Goal: Navigation & Orientation: Find specific page/section

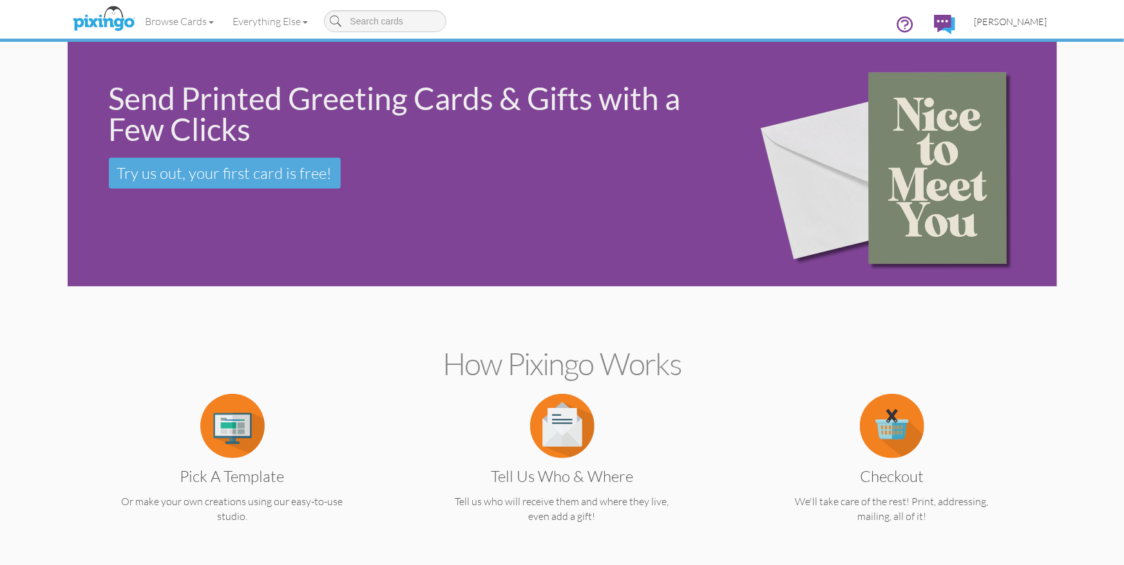
click at [1004, 27] on span "[PERSON_NAME]" at bounding box center [1010, 21] width 73 height 11
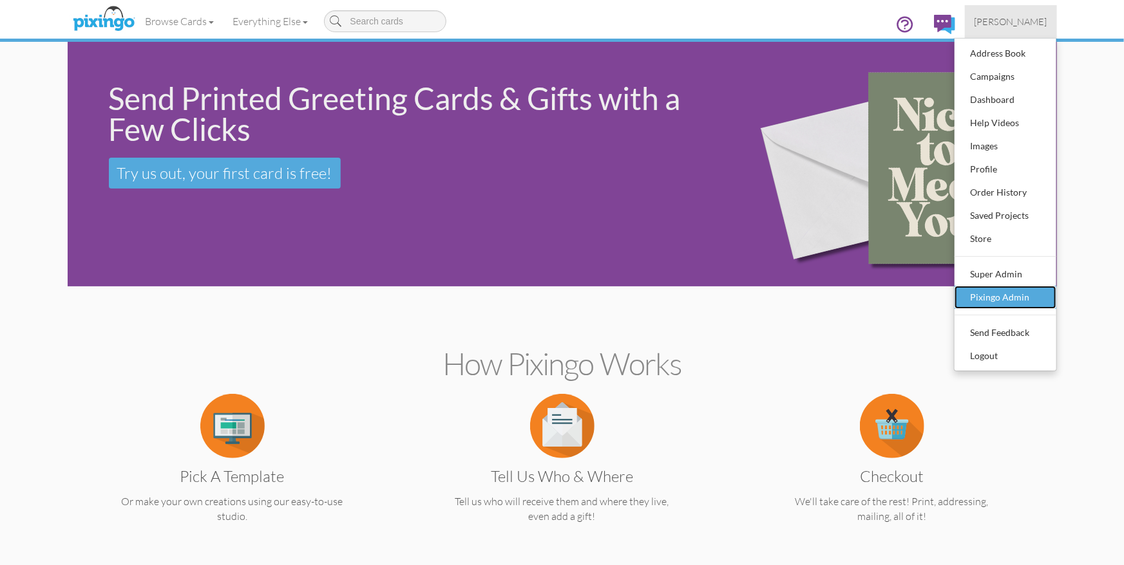
click at [999, 290] on div "Pixingo Admin" at bounding box center [1005, 297] width 76 height 19
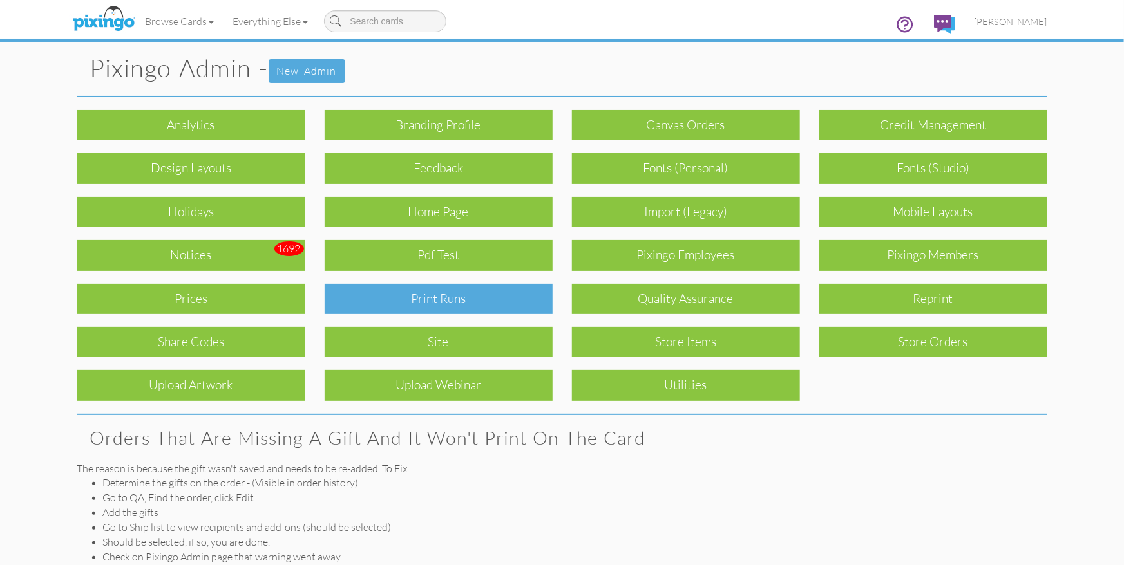
click at [501, 304] on div "Print Runs" at bounding box center [439, 299] width 228 height 30
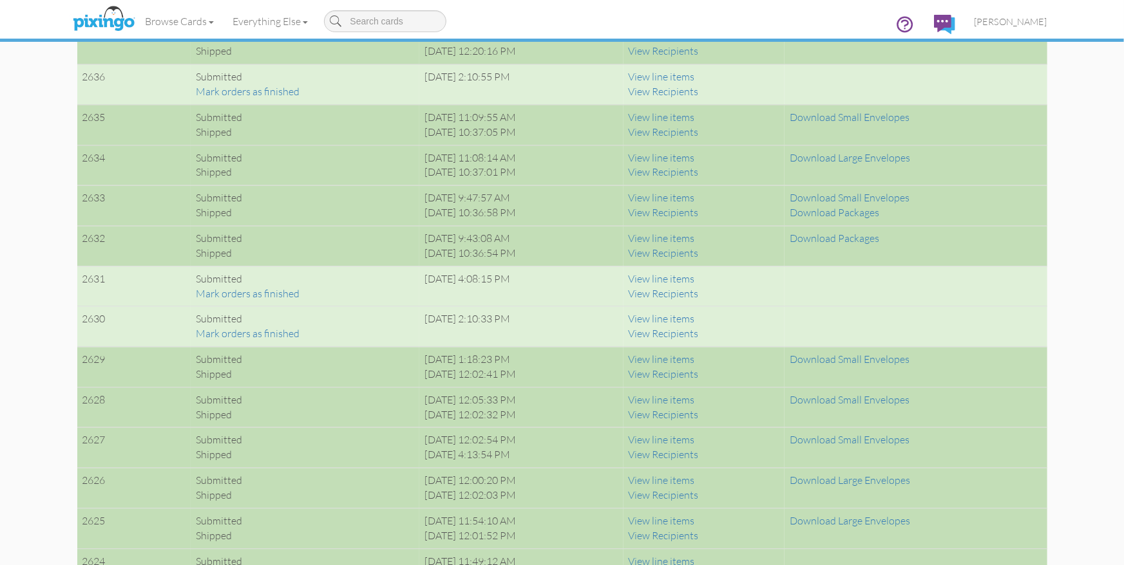
scroll to position [1346, 0]
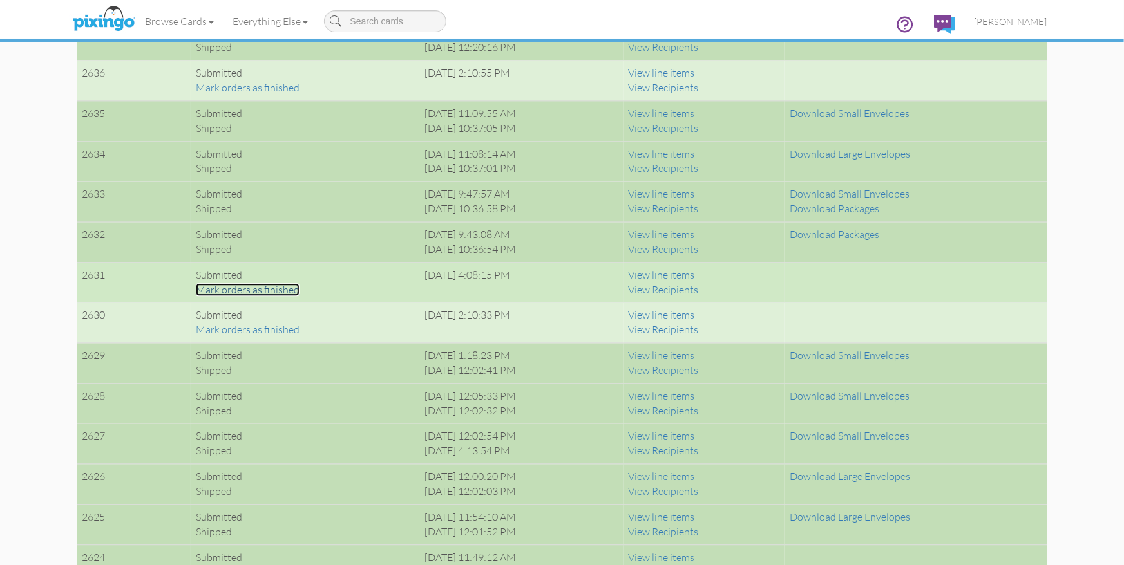
click at [252, 287] on link "Mark orders as finished" at bounding box center [248, 289] width 104 height 13
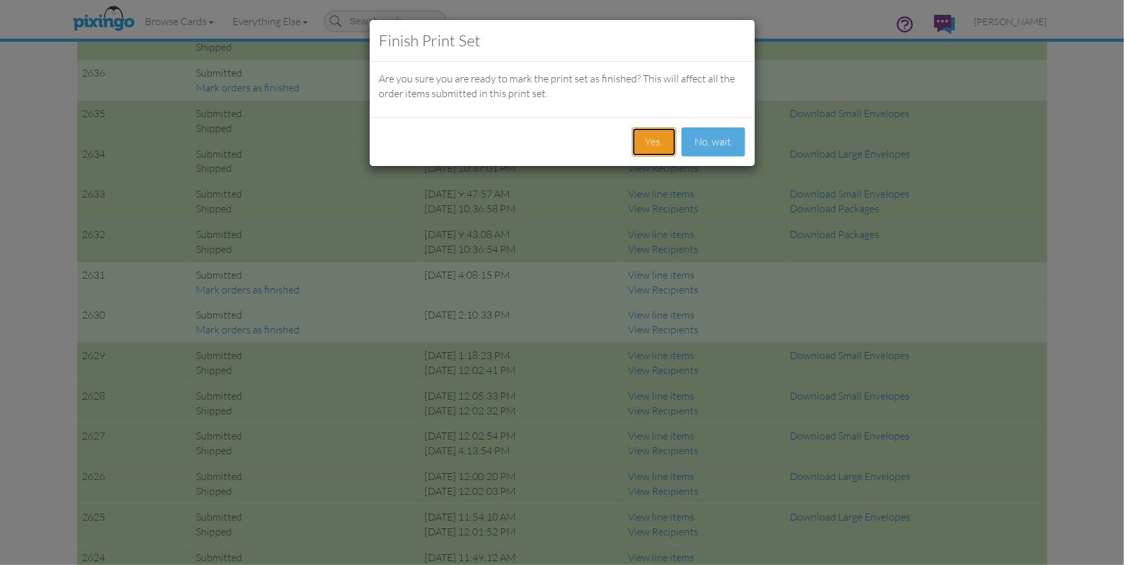
click at [655, 146] on button "Yes." at bounding box center [654, 141] width 44 height 29
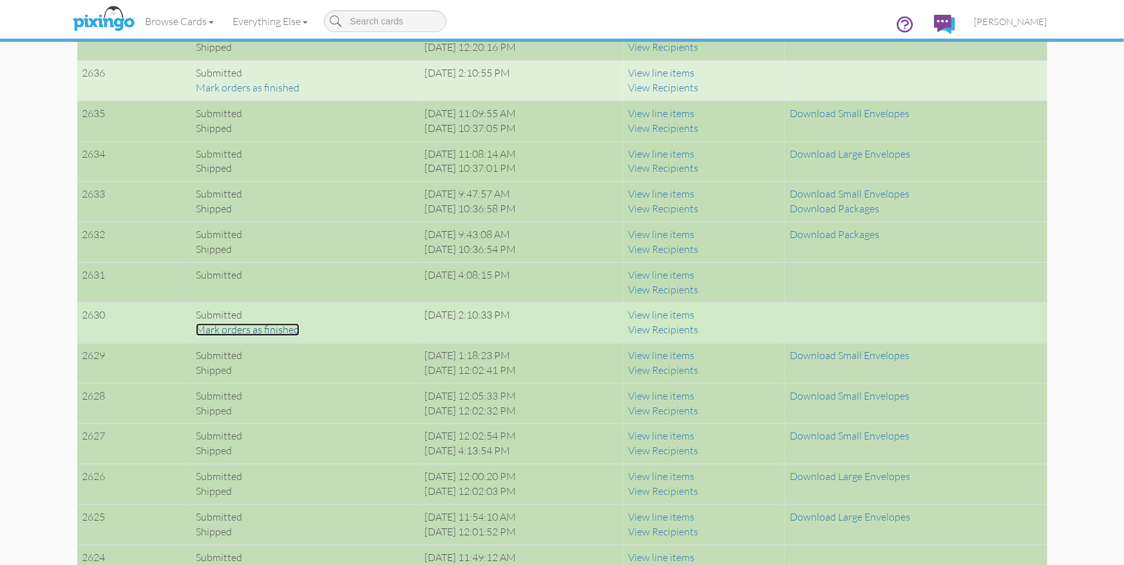
click at [263, 331] on link "Mark orders as finished" at bounding box center [248, 329] width 104 height 13
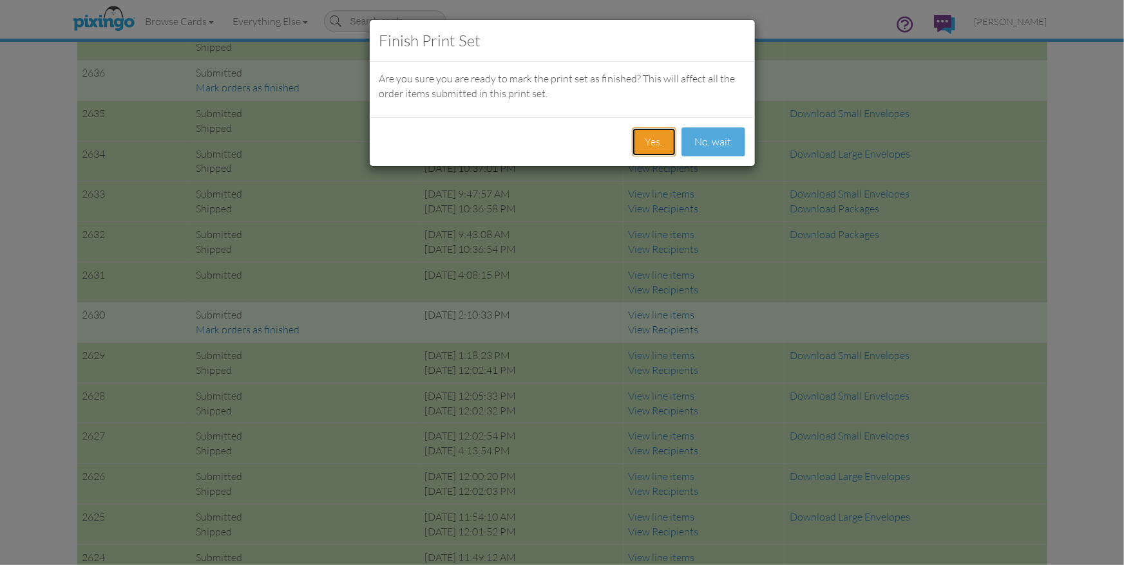
click at [646, 143] on button "Yes." at bounding box center [654, 141] width 44 height 29
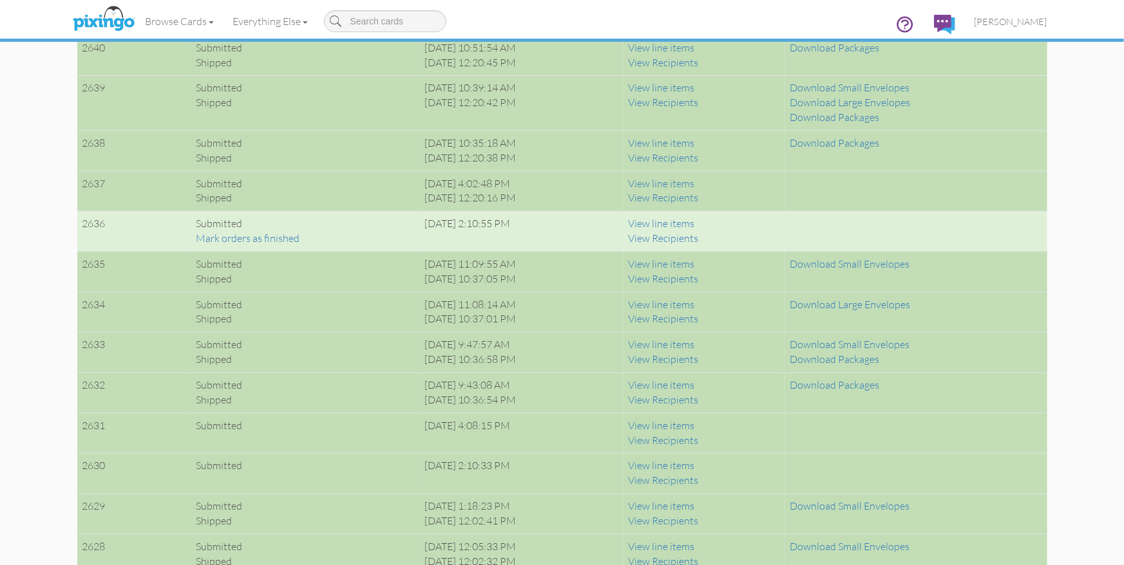
scroll to position [1194, 0]
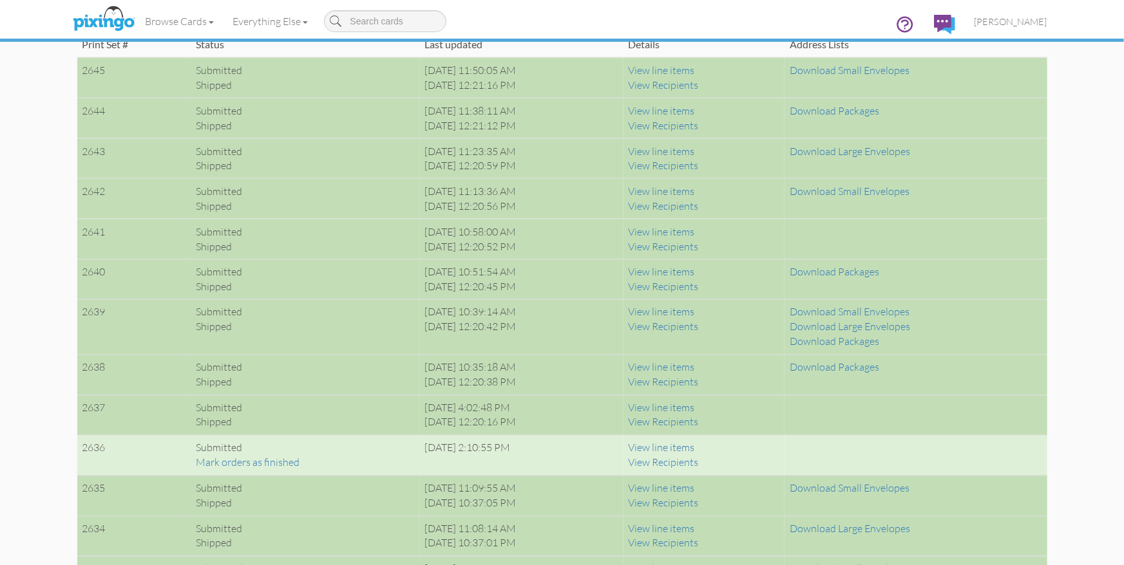
scroll to position [1022, 0]
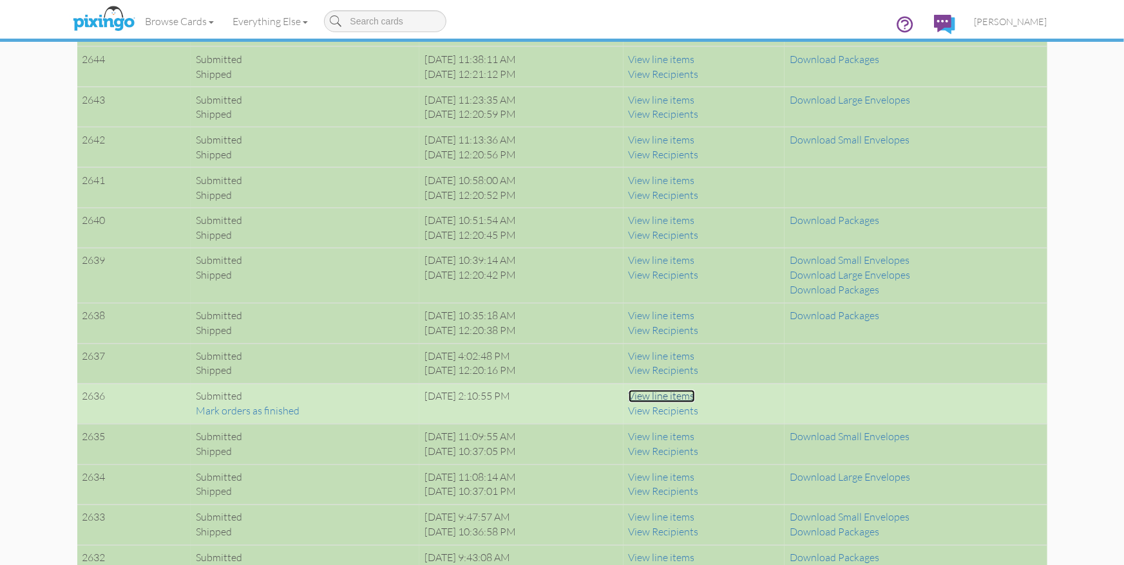
click at [679, 391] on link "View line items" at bounding box center [661, 396] width 66 height 13
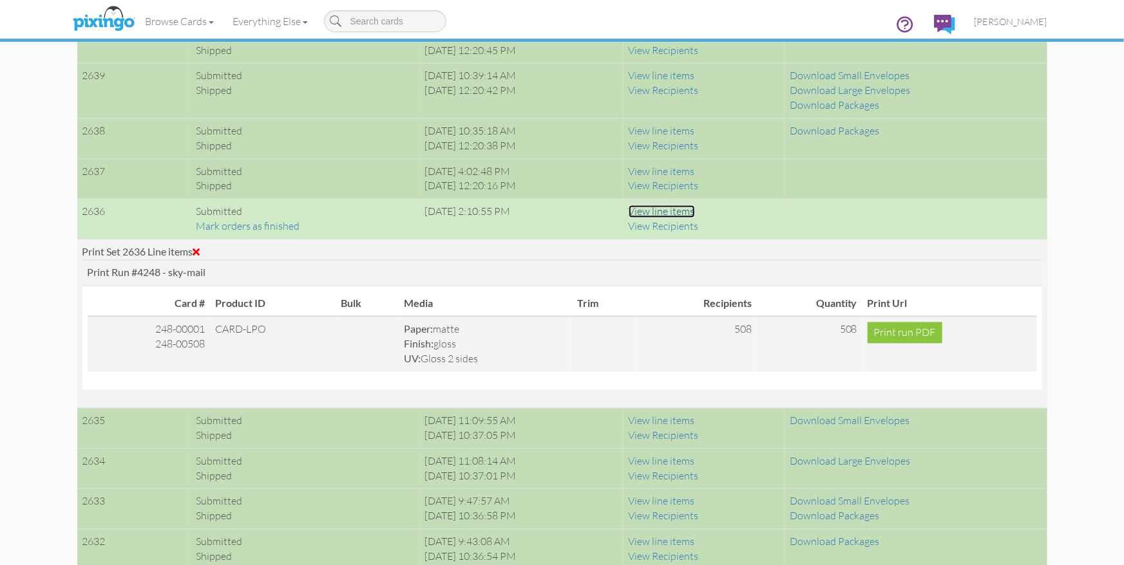
scroll to position [1207, 0]
click at [265, 223] on link "Mark orders as finished" at bounding box center [248, 226] width 104 height 13
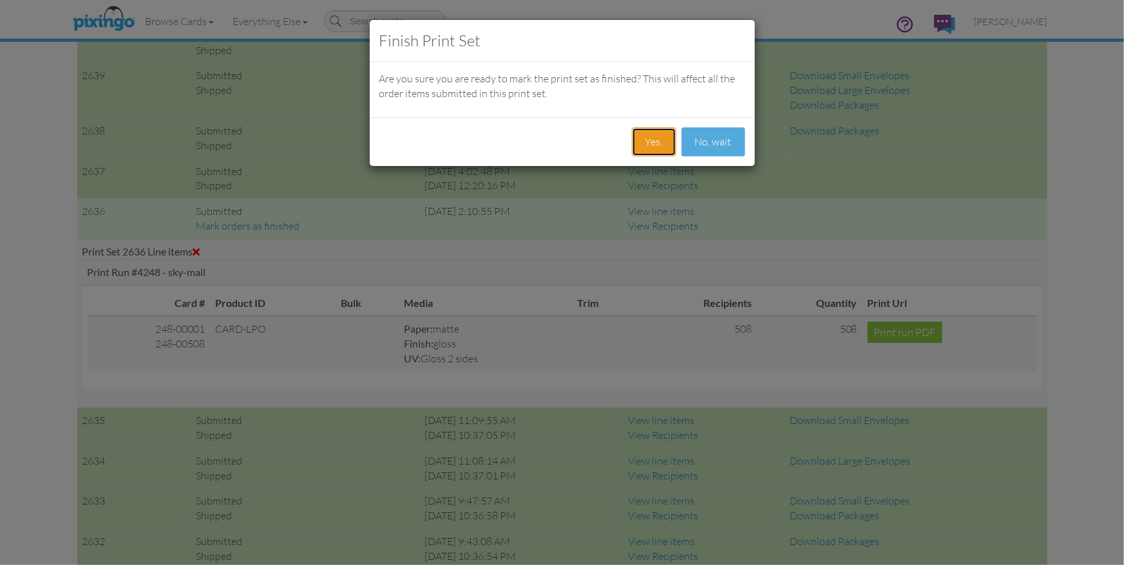
click at [655, 146] on button "Yes." at bounding box center [654, 141] width 44 height 29
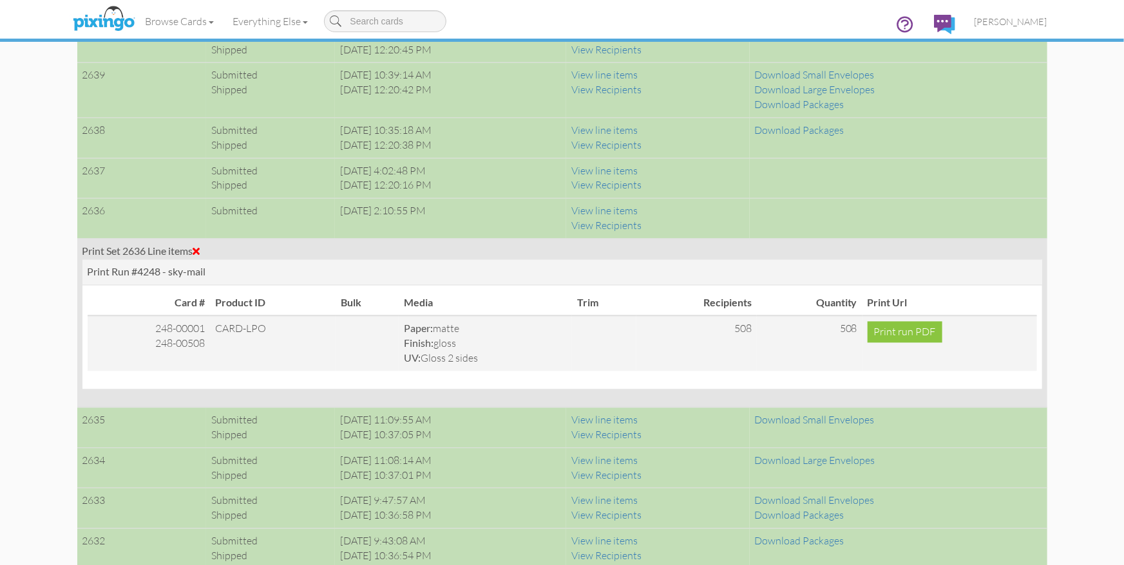
click at [200, 249] on span at bounding box center [196, 252] width 7 height 10
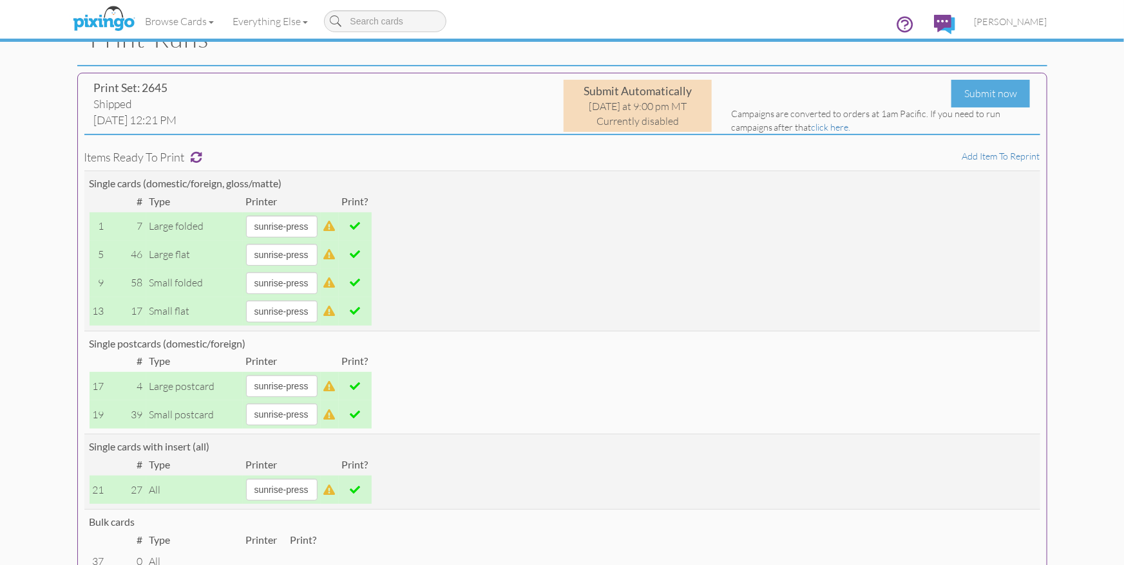
scroll to position [0, 0]
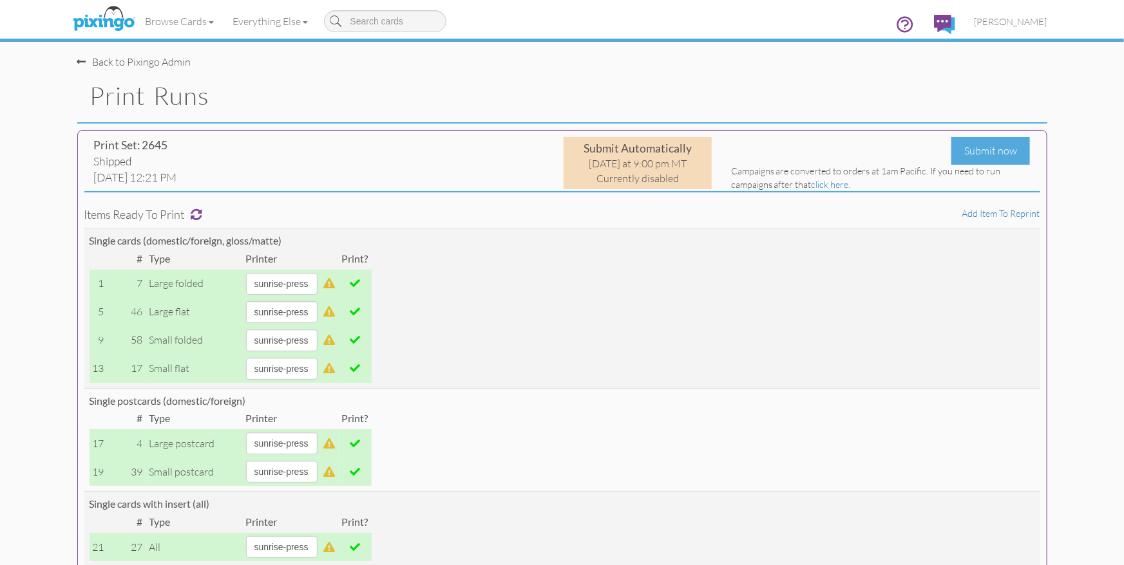
click at [1013, 22] on span "[PERSON_NAME]" at bounding box center [1010, 21] width 73 height 11
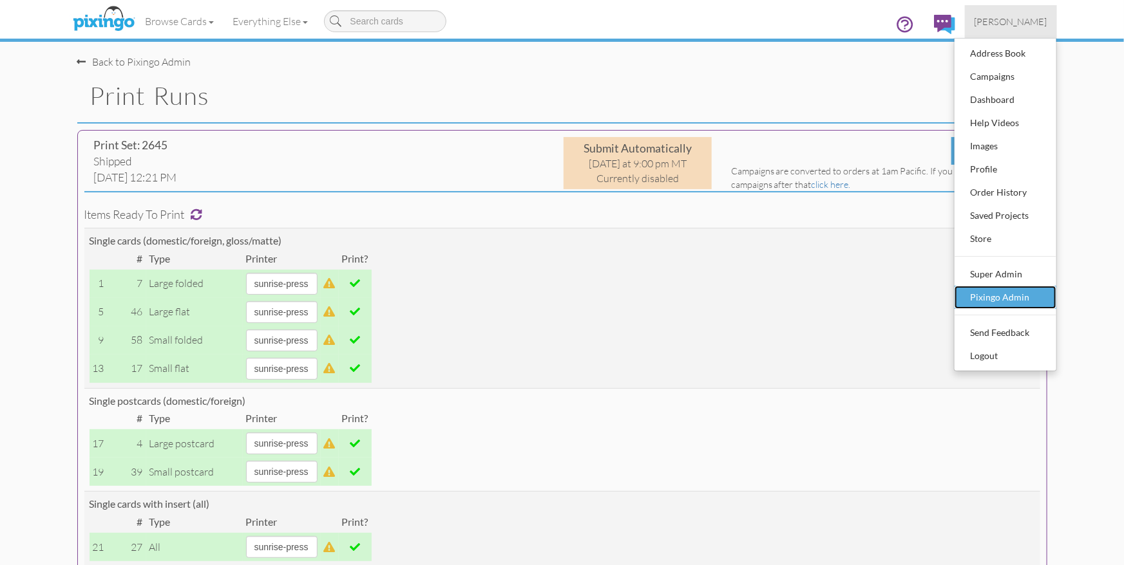
click at [975, 292] on div "Pixingo Admin" at bounding box center [1005, 297] width 76 height 19
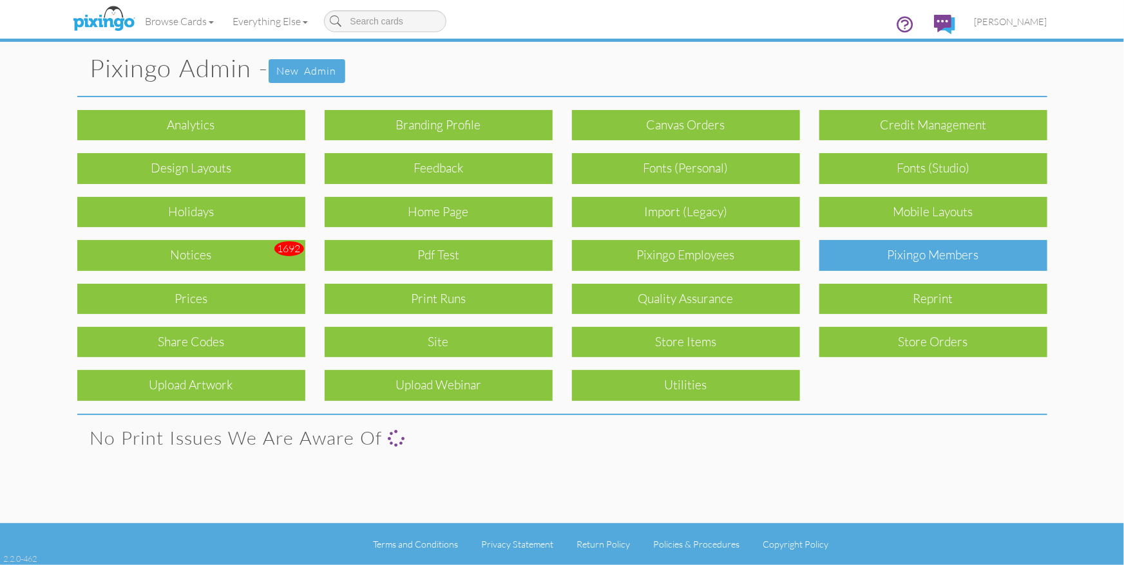
click at [915, 261] on div "Pixingo Members" at bounding box center [933, 255] width 228 height 30
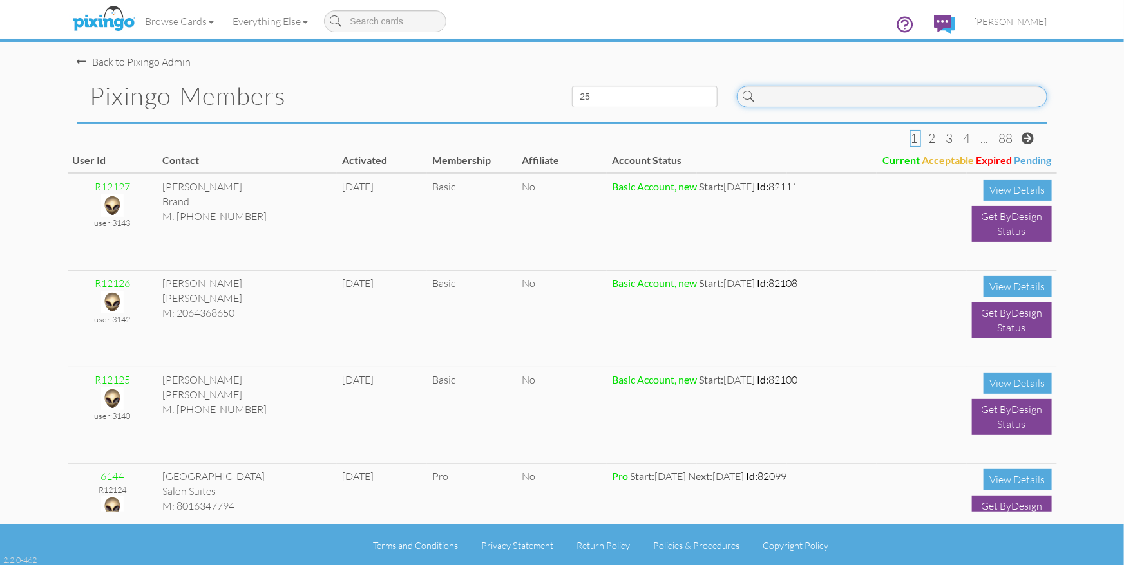
click at [798, 102] on input at bounding box center [892, 97] width 310 height 22
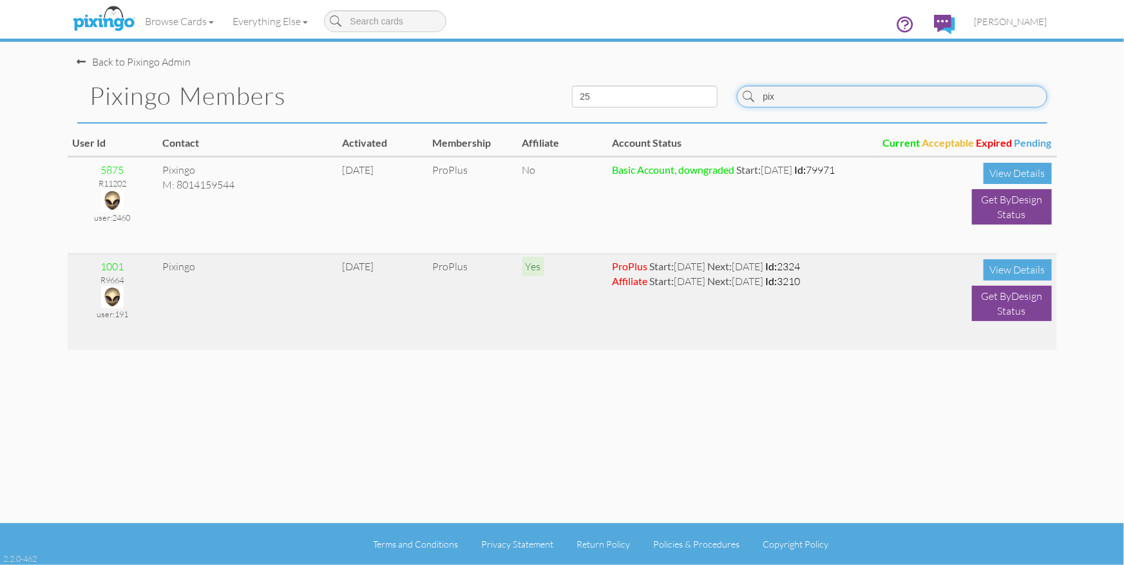
type input "pix"
click at [113, 293] on img at bounding box center [112, 297] width 23 height 23
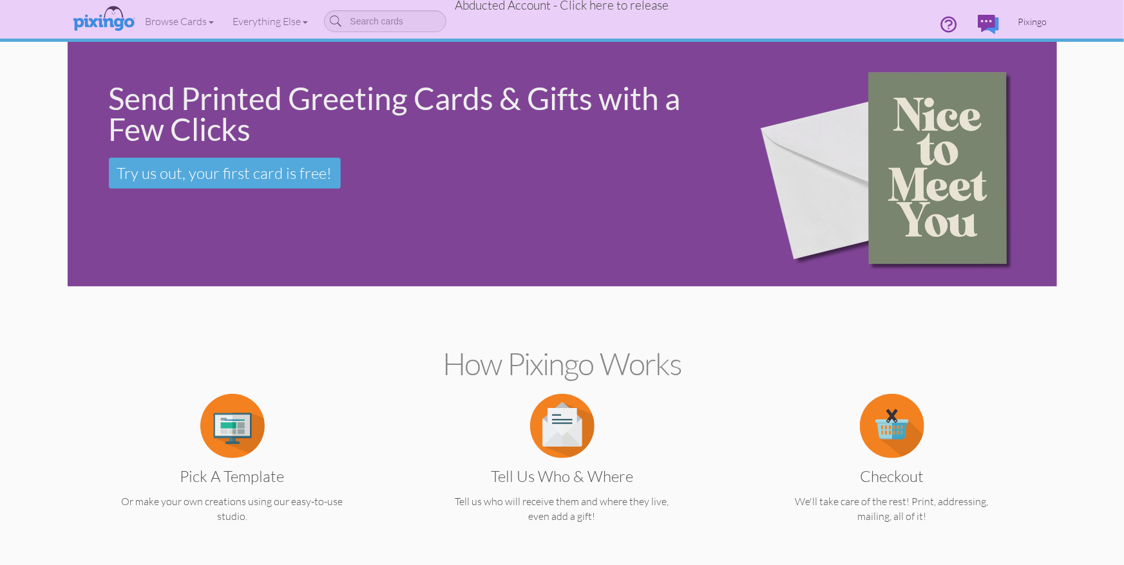
click at [1037, 23] on span "Pixingo" at bounding box center [1032, 21] width 29 height 11
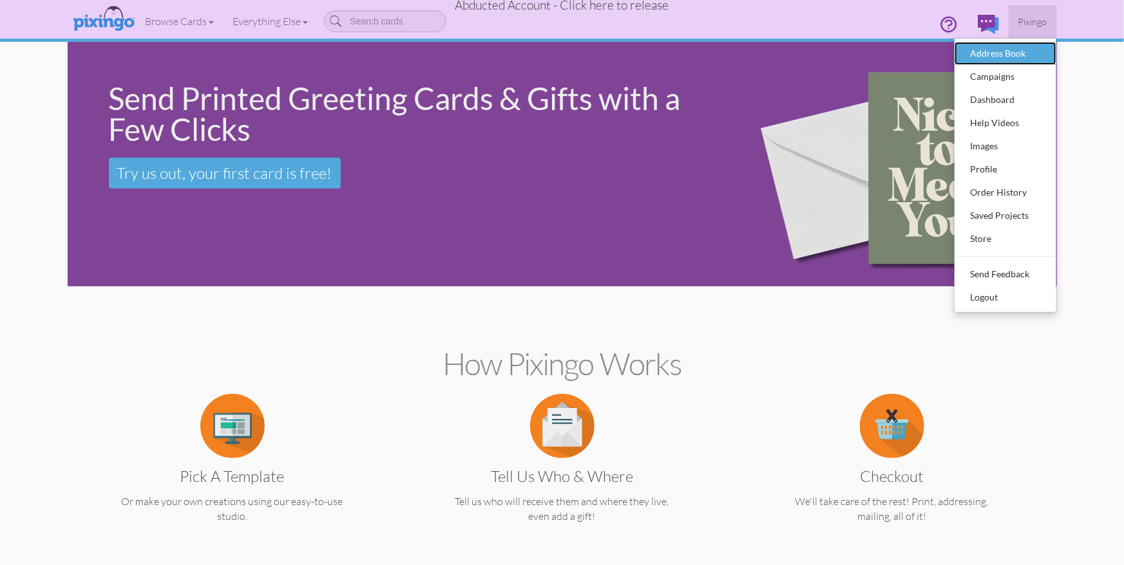
click at [1018, 44] on div "Address Book" at bounding box center [1005, 53] width 76 height 19
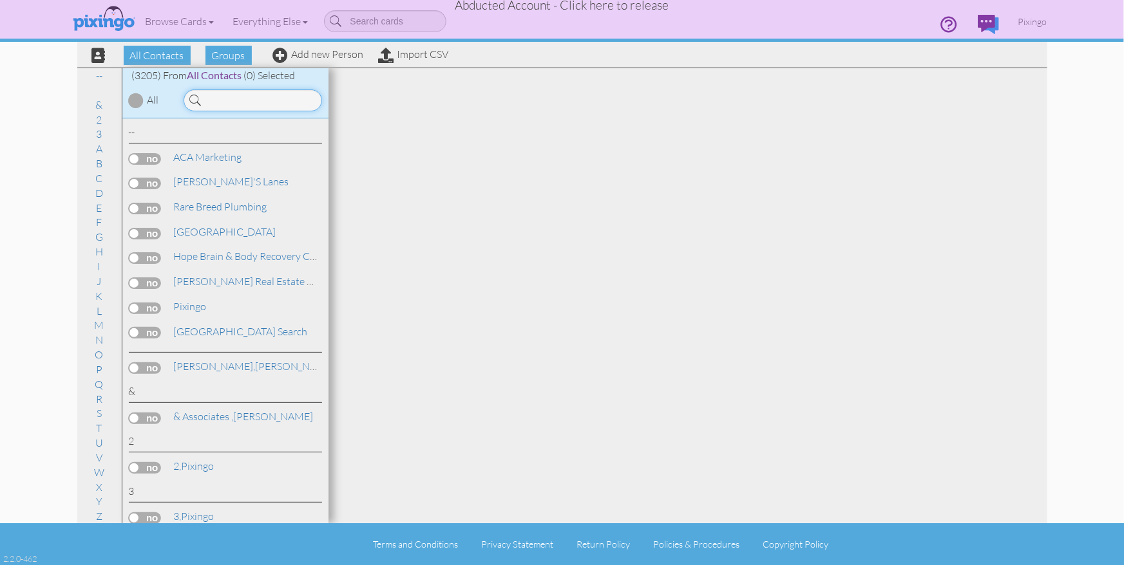
click at [225, 99] on input at bounding box center [253, 100] width 138 height 22
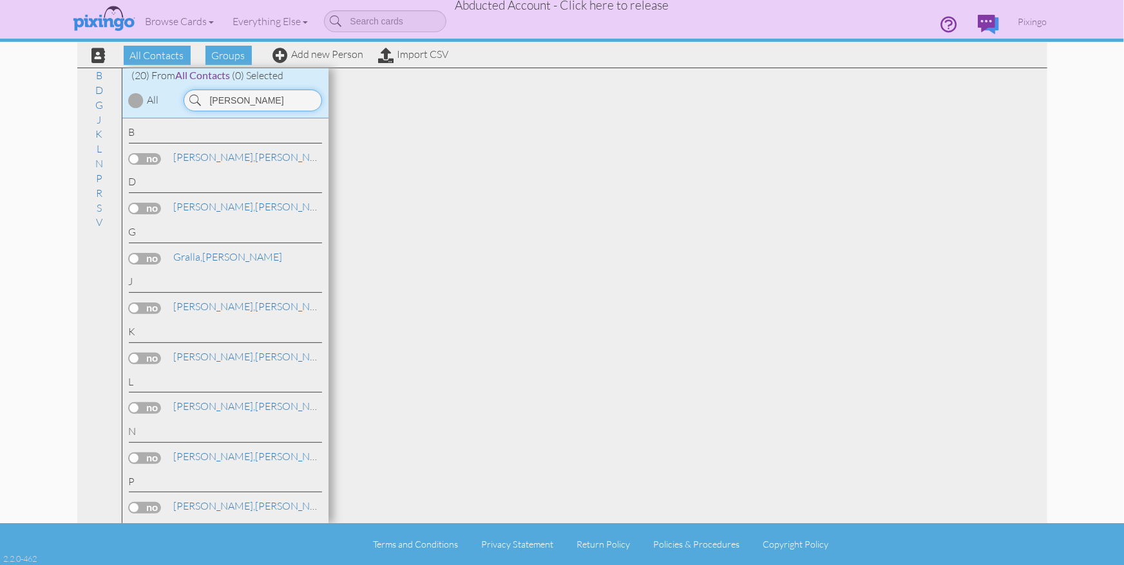
type input "[PERSON_NAME]"
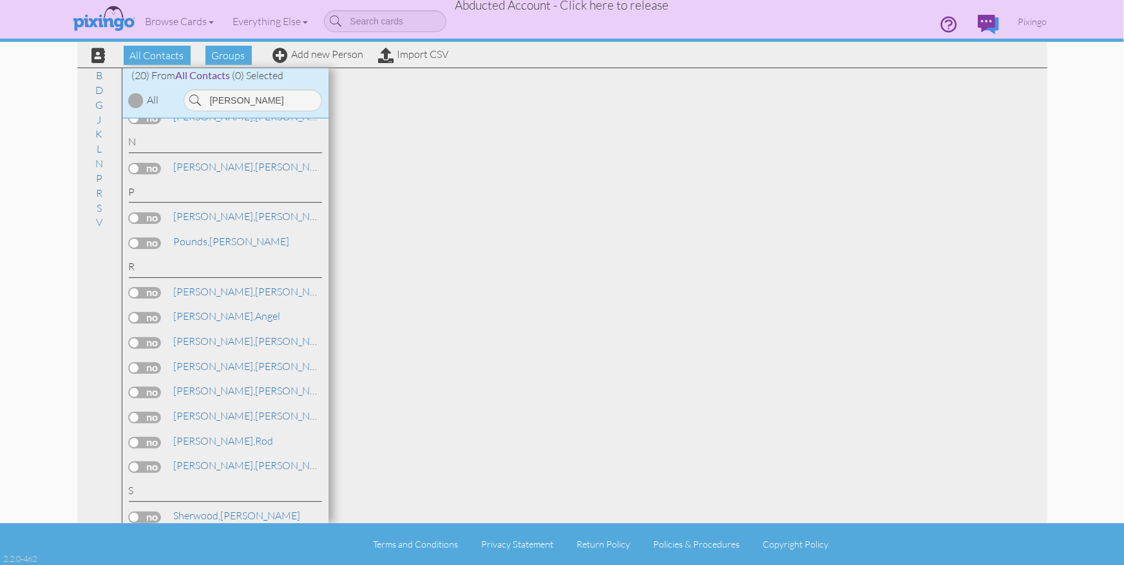
scroll to position [364, 0]
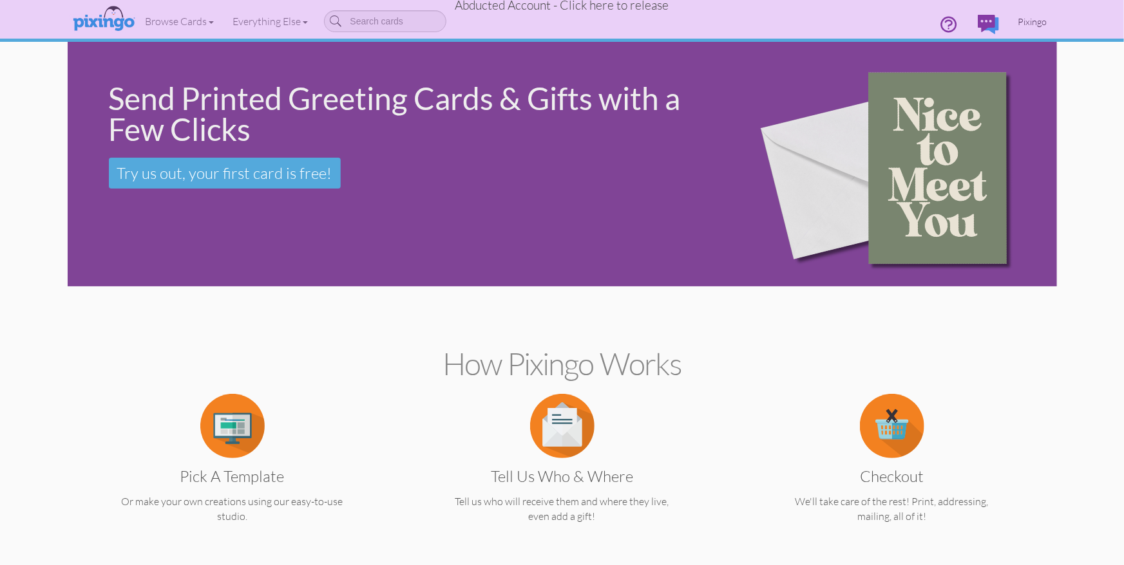
click at [1036, 21] on span "Pixingo" at bounding box center [1032, 21] width 29 height 11
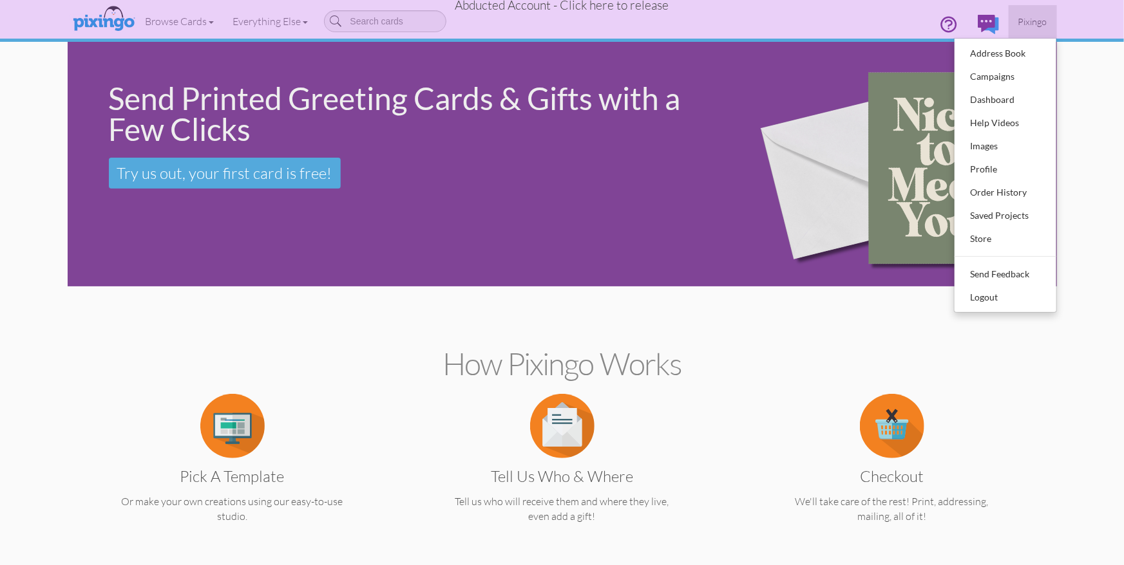
click at [1036, 21] on span "Pixingo" at bounding box center [1032, 21] width 29 height 11
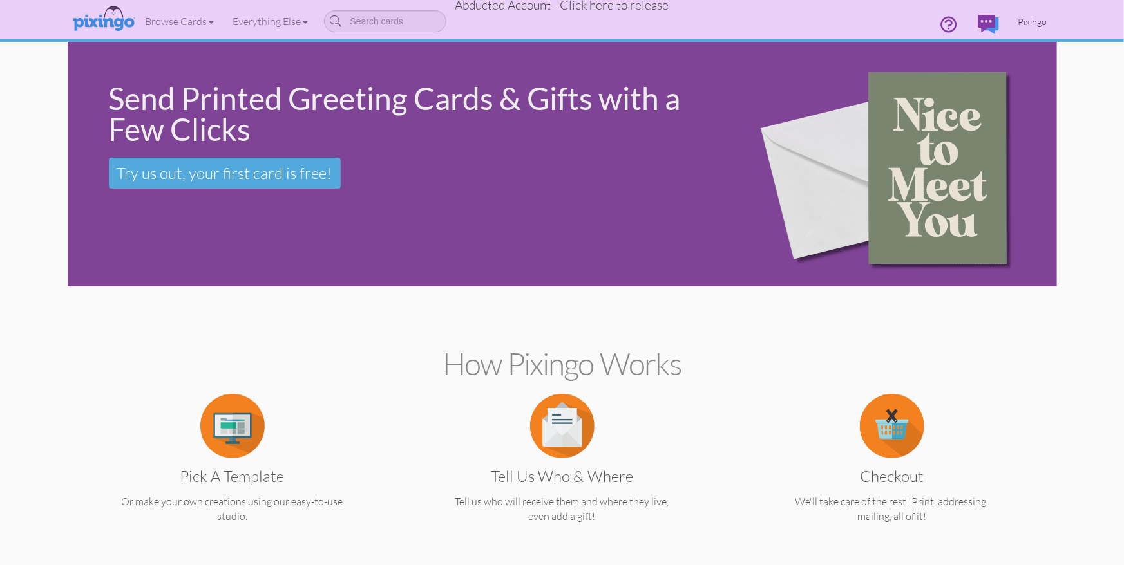
click at [1033, 23] on span "Pixingo" at bounding box center [1032, 21] width 29 height 11
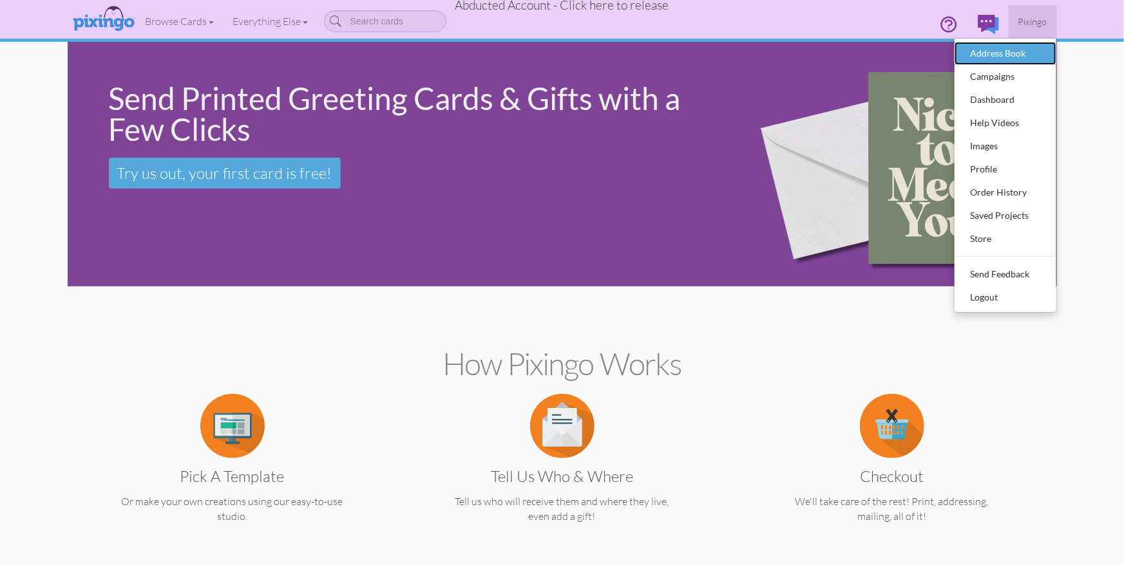
click at [1006, 50] on div "Address Book" at bounding box center [1005, 53] width 76 height 19
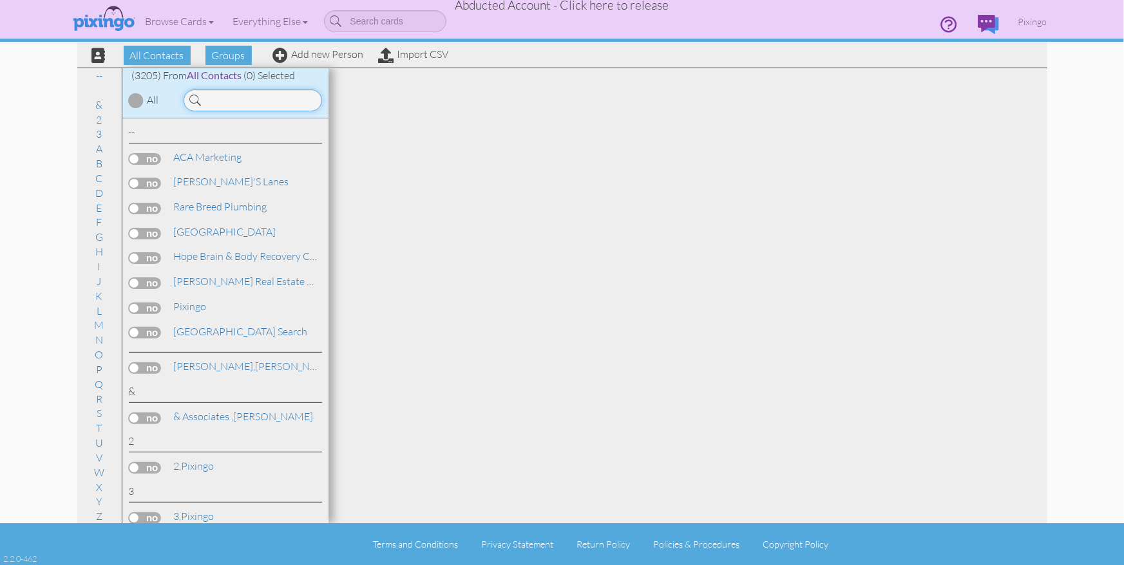
click at [212, 95] on input at bounding box center [253, 100] width 138 height 22
click at [238, 100] on input at bounding box center [253, 100] width 138 height 22
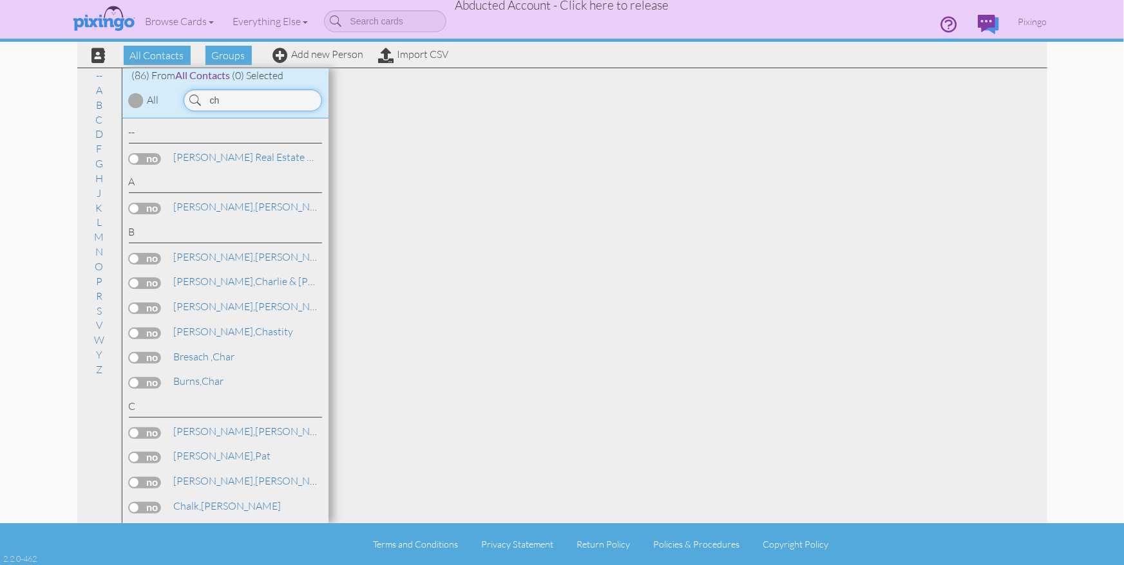
type input "c"
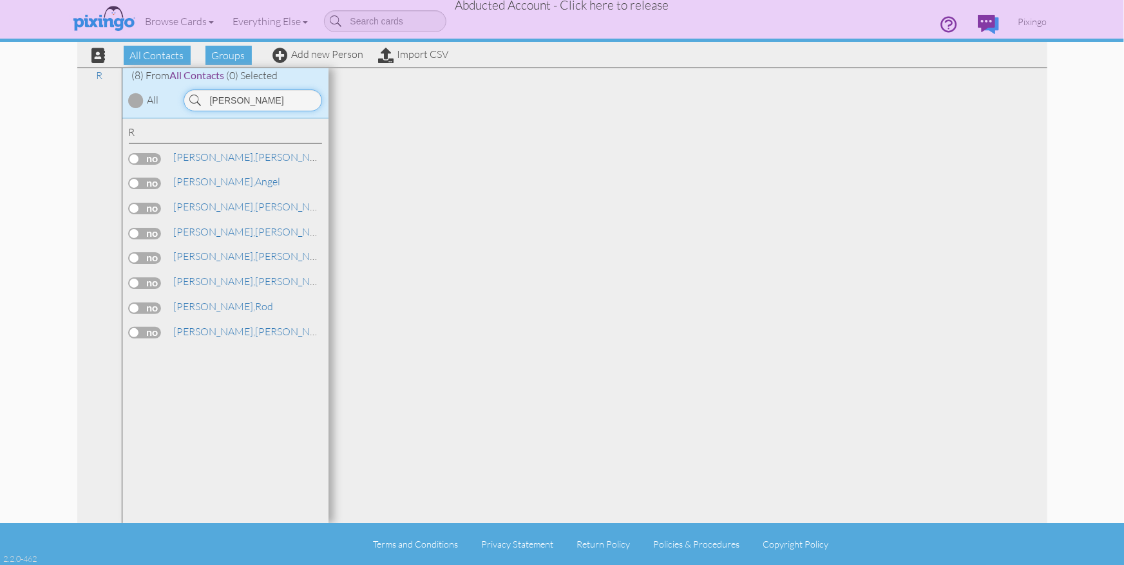
type input "[PERSON_NAME]"
click at [624, 5] on span "Abducted Account - Click here to release" at bounding box center [562, 4] width 214 height 15
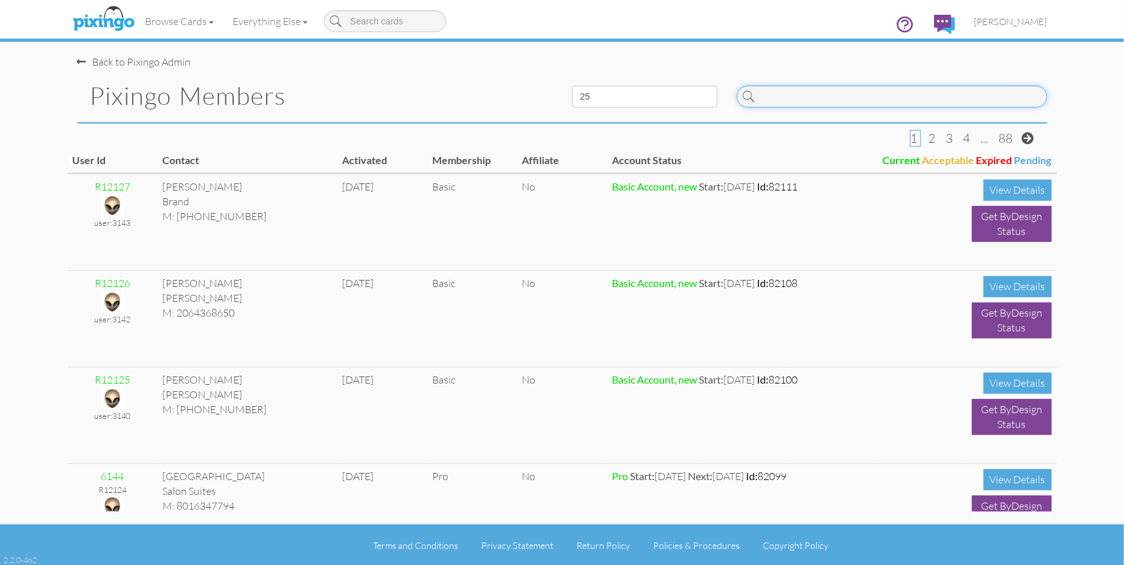
click at [843, 94] on input at bounding box center [892, 97] width 310 height 22
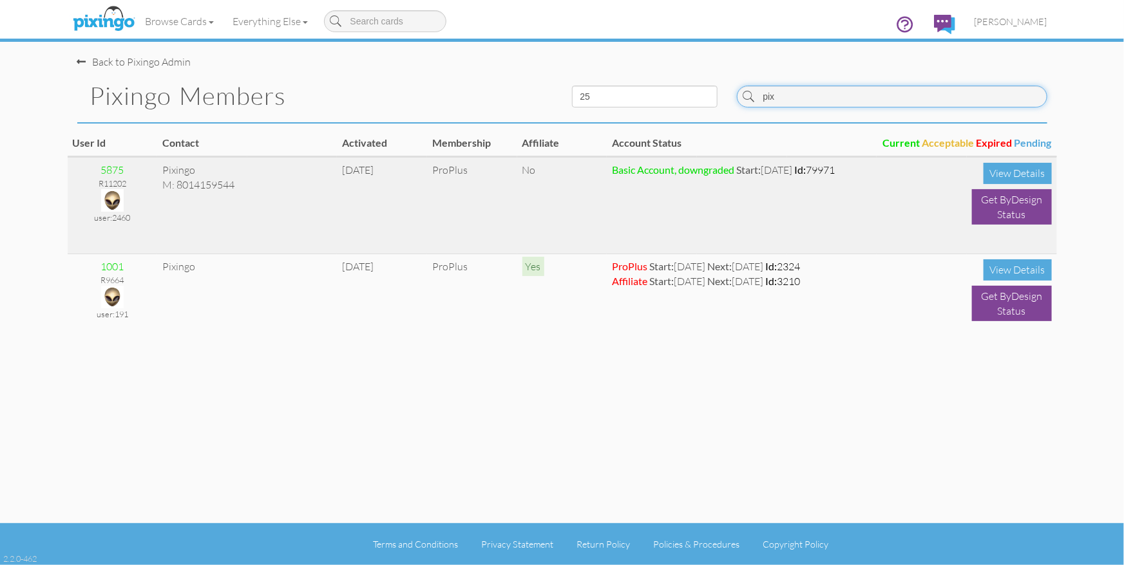
type input "pix"
click at [107, 193] on img at bounding box center [112, 200] width 23 height 23
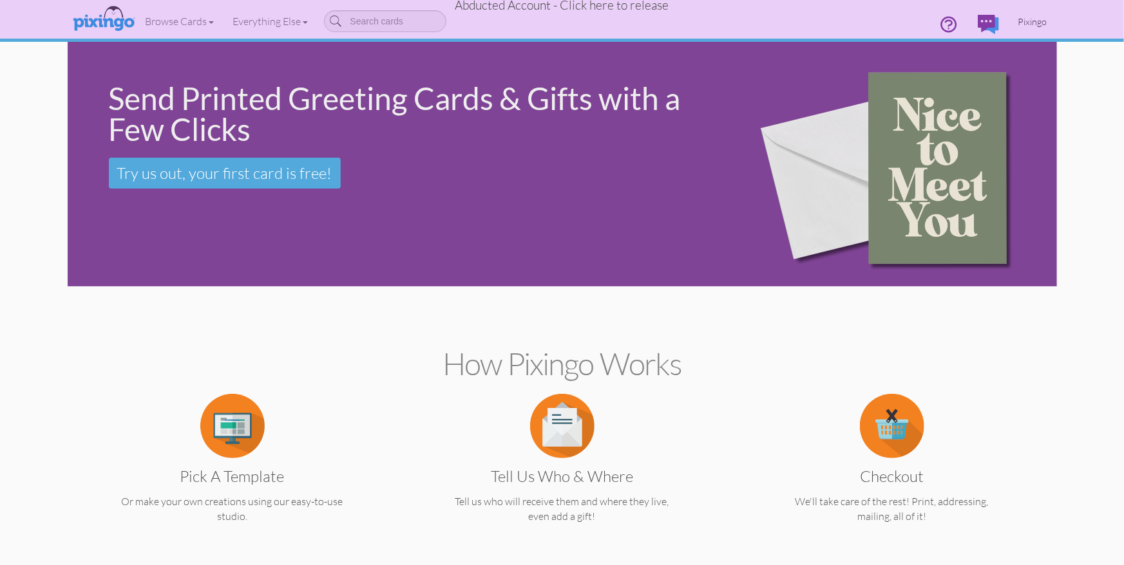
click at [1035, 17] on span "Pixingo" at bounding box center [1032, 21] width 29 height 11
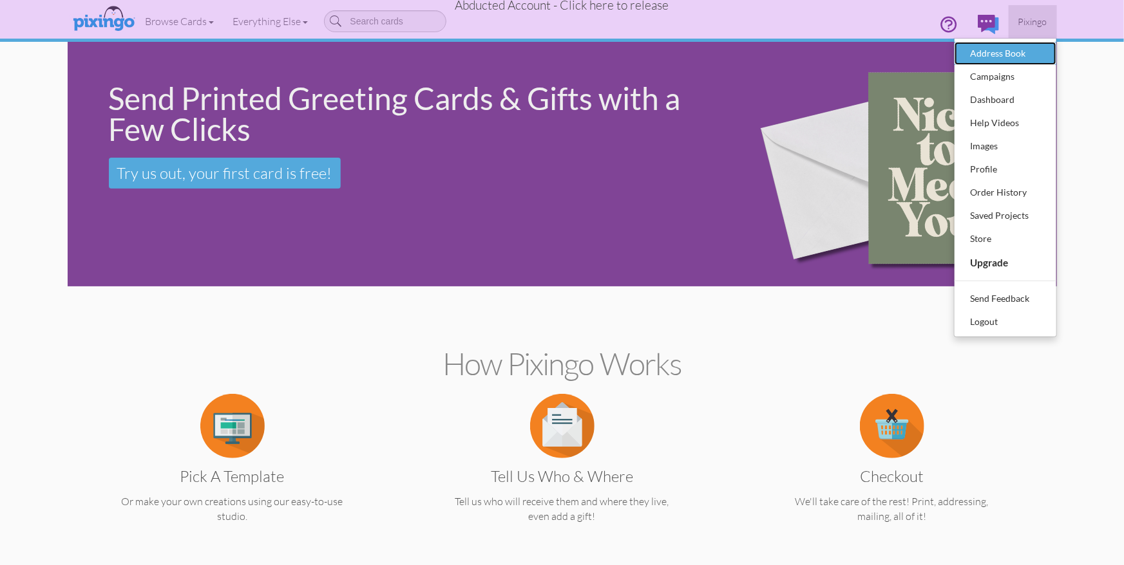
click at [1005, 44] on div "Address Book" at bounding box center [1005, 53] width 76 height 19
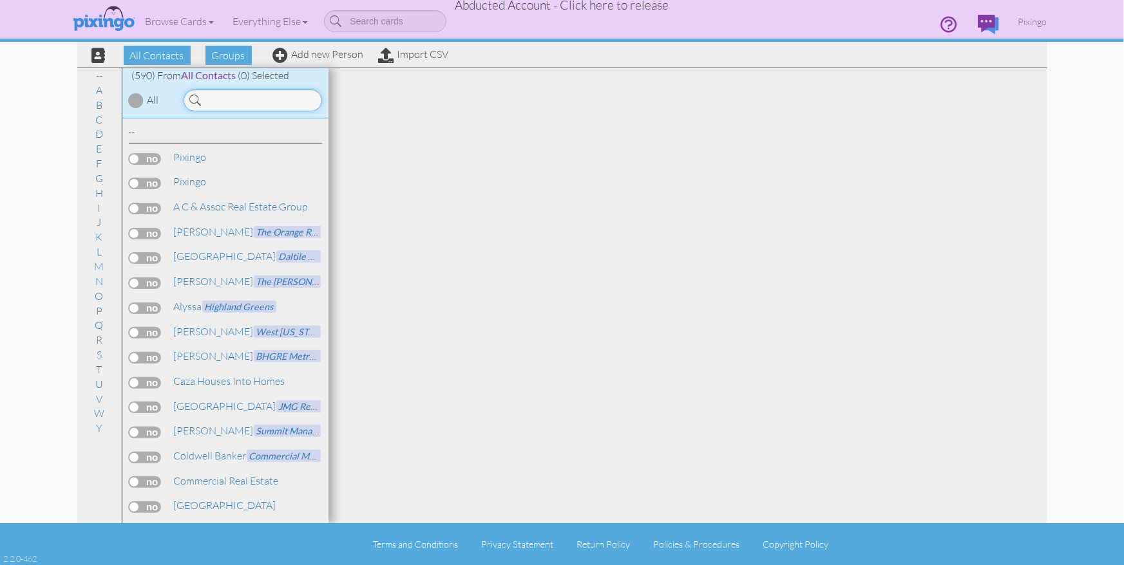
click at [268, 100] on input at bounding box center [253, 100] width 138 height 22
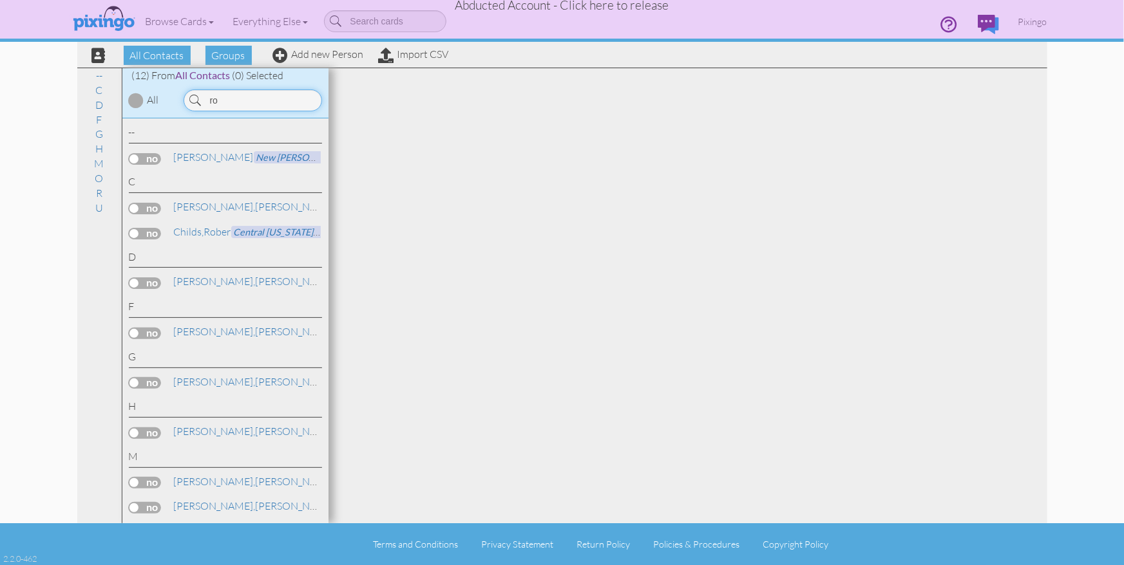
type input "r"
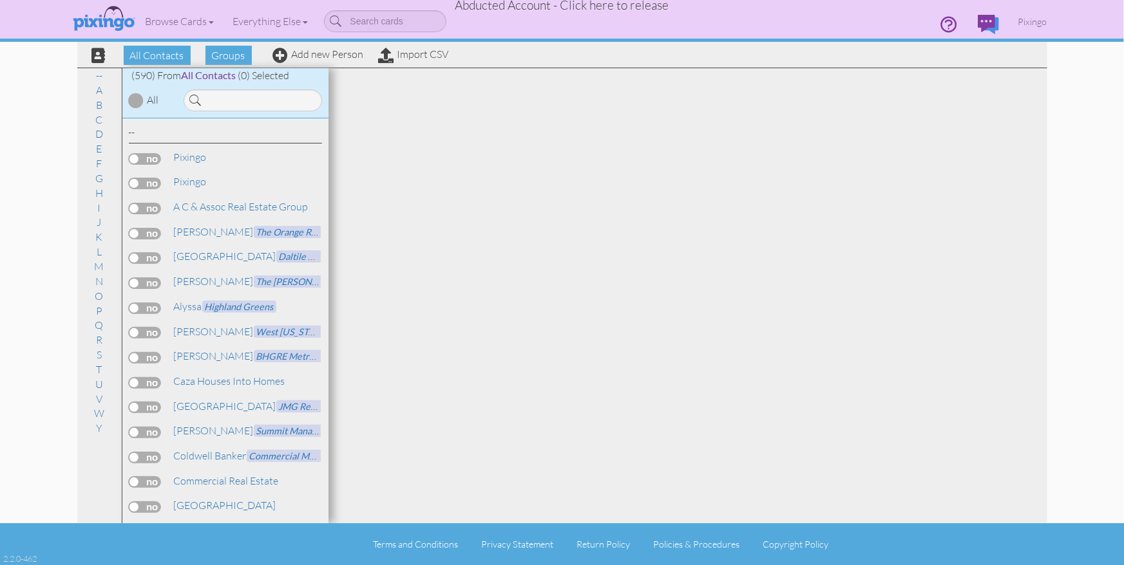
click at [576, 8] on span "Abducted Account - Click here to release" at bounding box center [562, 4] width 214 height 15
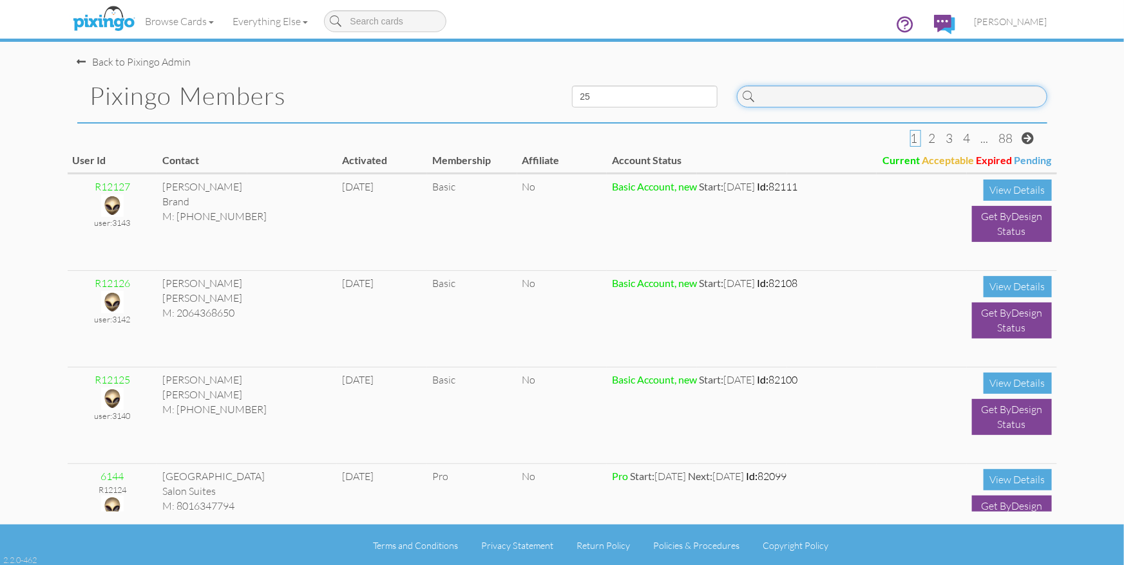
click at [948, 96] on input at bounding box center [892, 97] width 310 height 22
type input "5240"
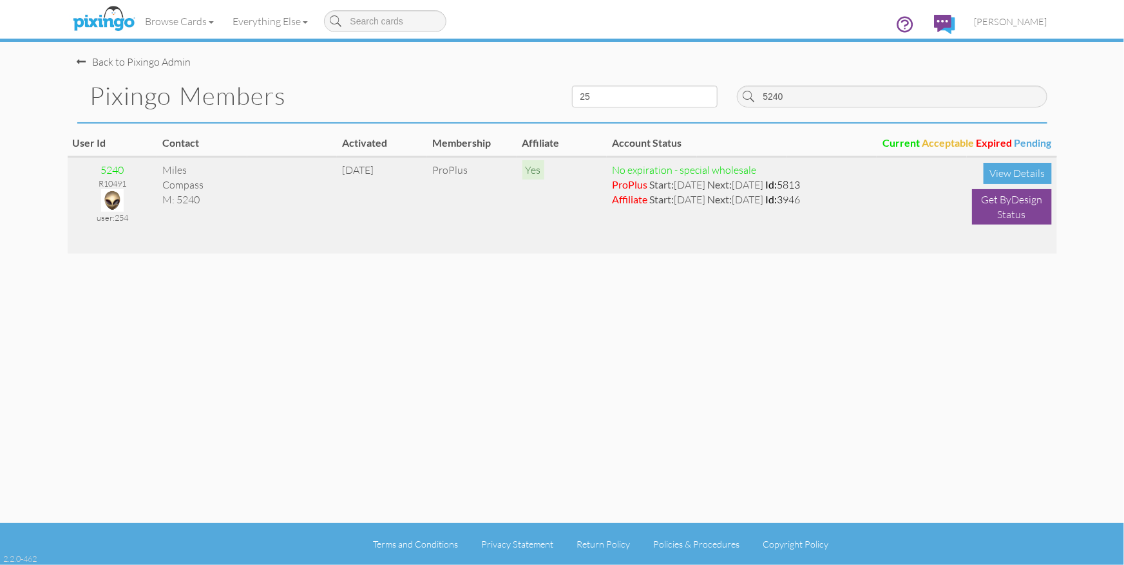
click at [117, 202] on img at bounding box center [112, 200] width 23 height 23
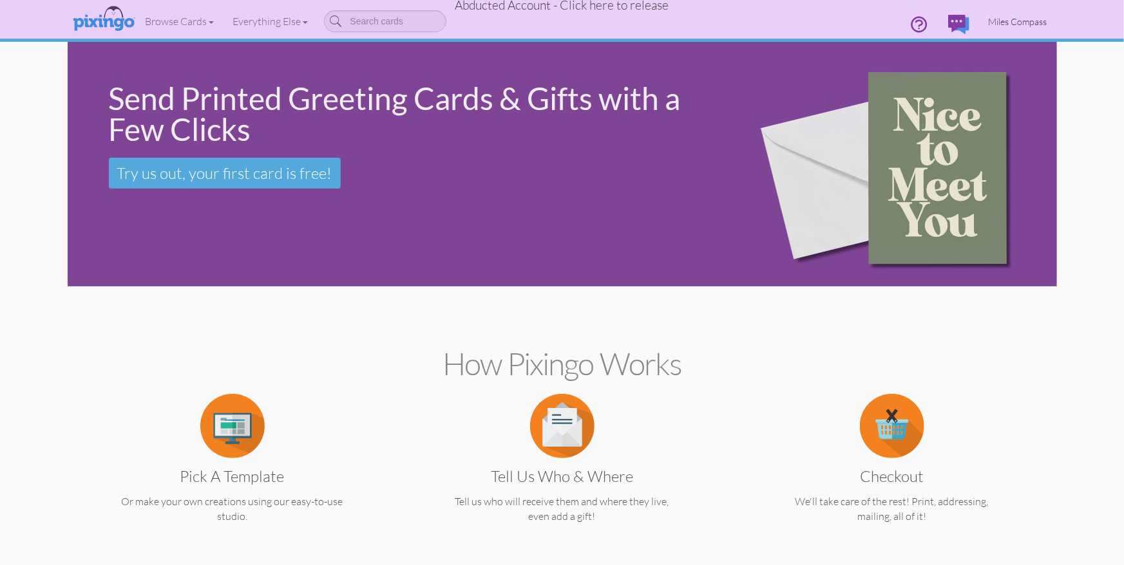
click at [1015, 20] on span "Miles Compass" at bounding box center [1017, 21] width 59 height 11
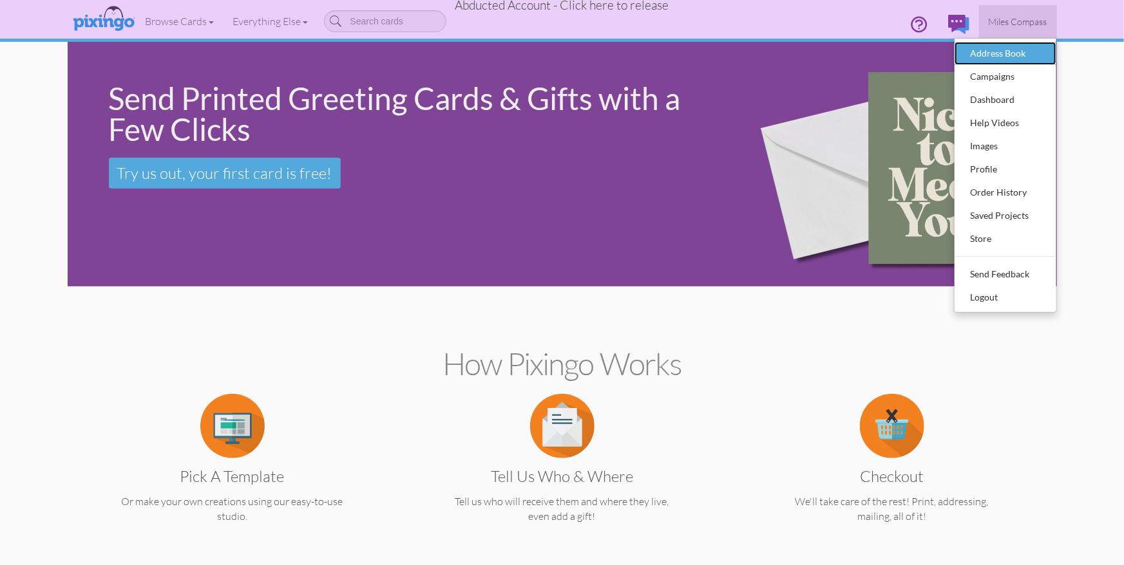
click at [1003, 48] on div "Address Book" at bounding box center [1005, 53] width 76 height 19
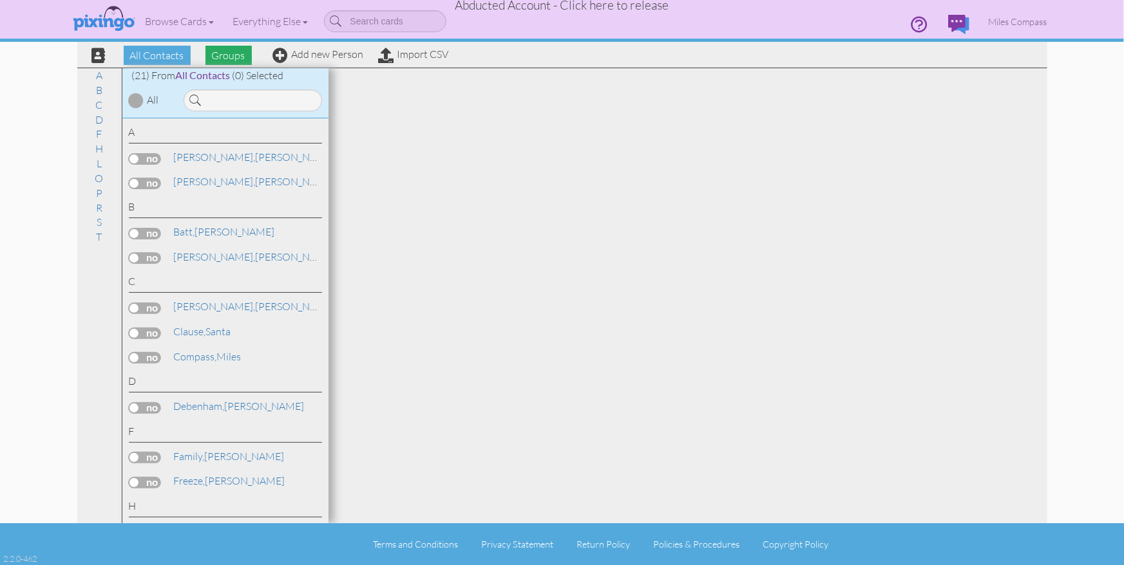
click at [238, 54] on span "Groups" at bounding box center [228, 55] width 46 height 19
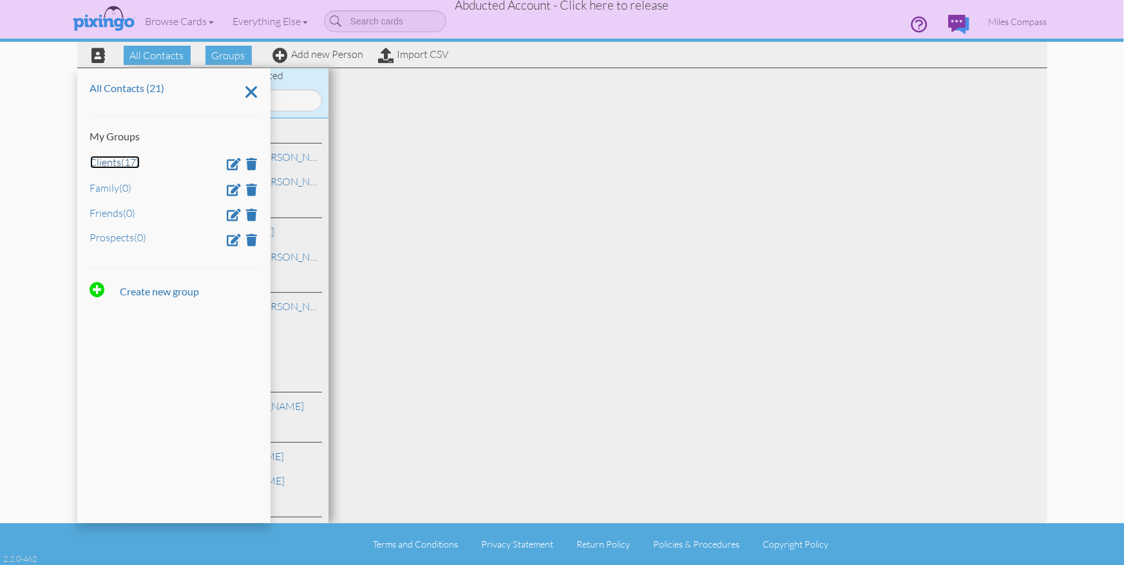
click at [115, 164] on link "Clients (17)" at bounding box center [115, 162] width 50 height 13
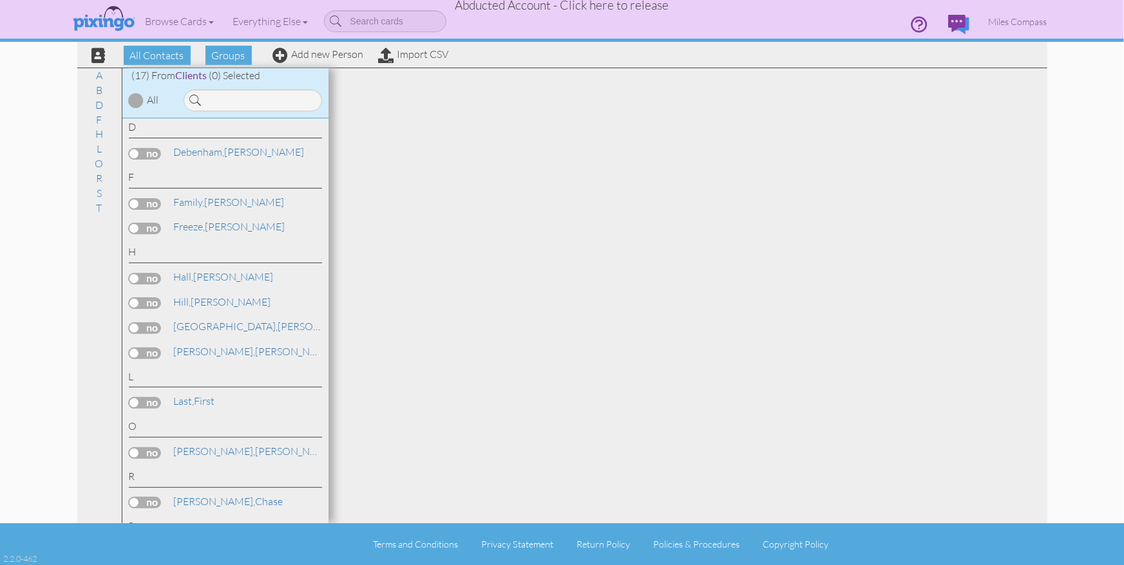
scroll to position [266, 0]
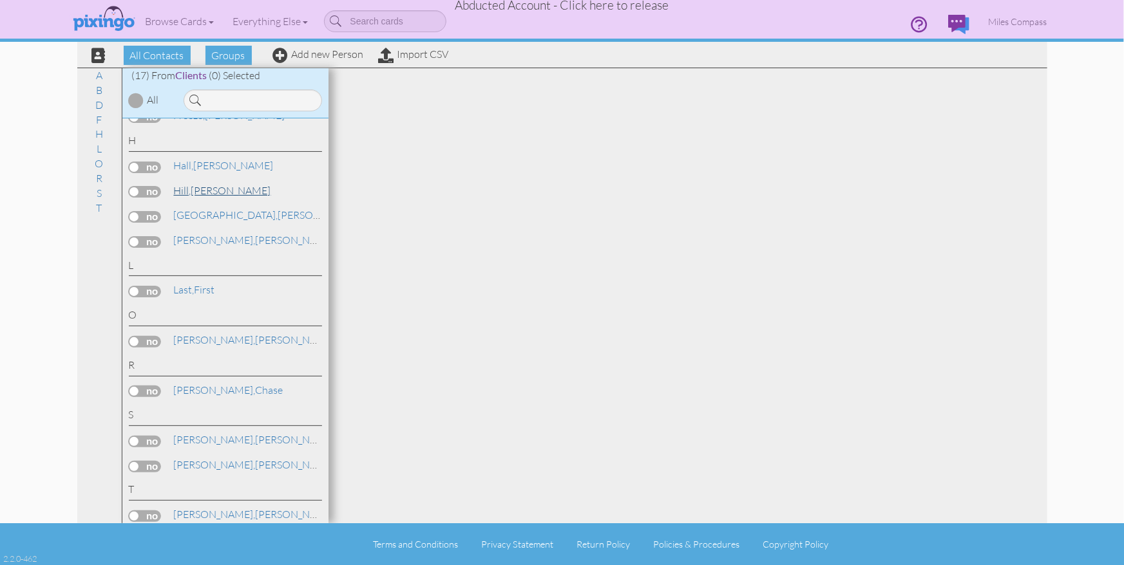
click at [193, 187] on link "[PERSON_NAME]" at bounding box center [223, 190] width 100 height 15
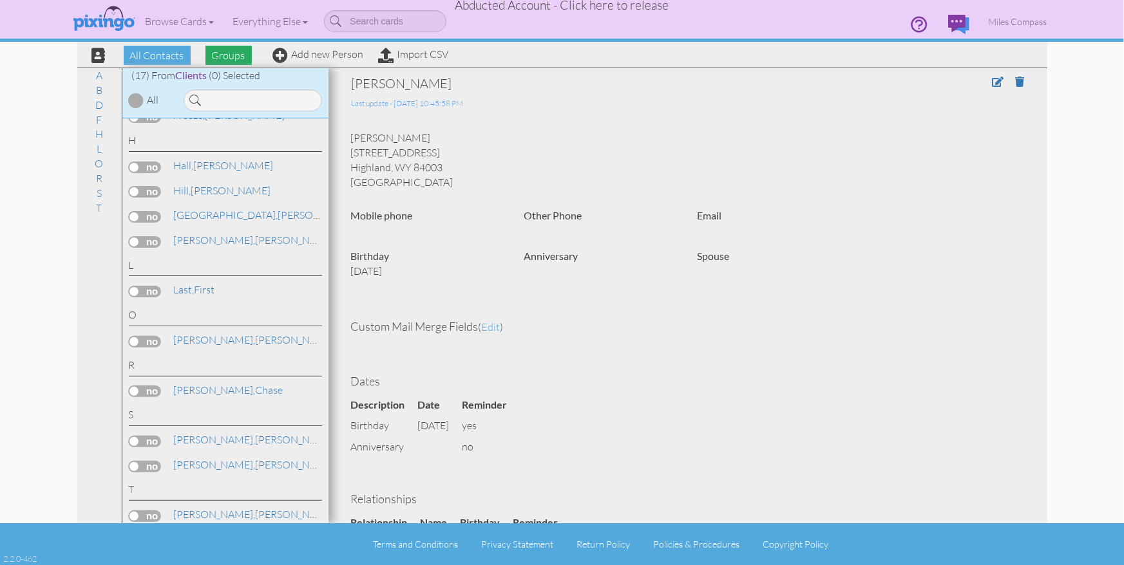
click at [224, 52] on span "Groups" at bounding box center [228, 55] width 46 height 19
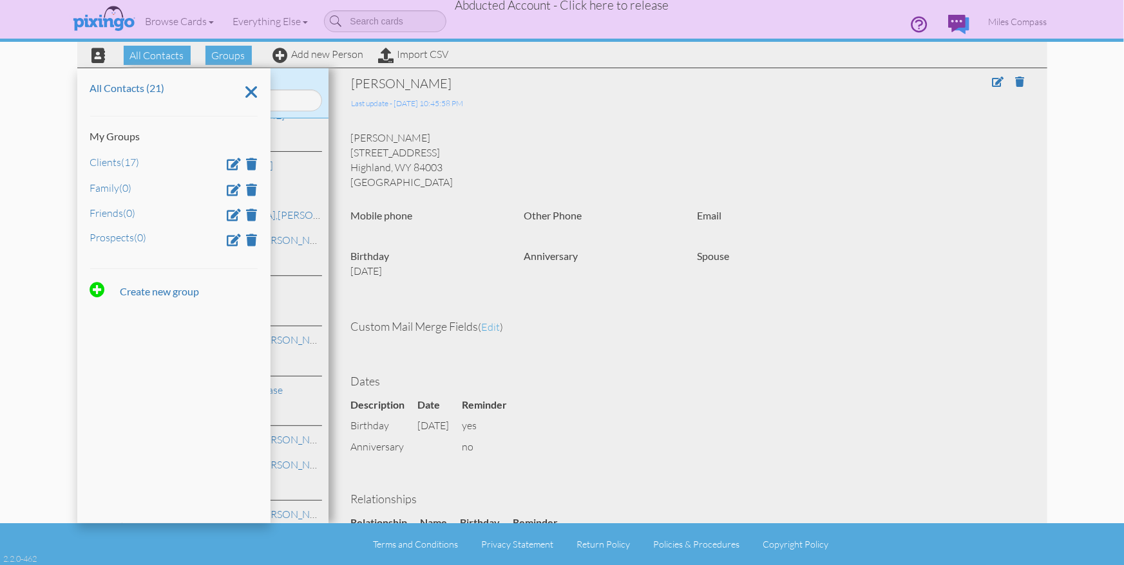
click at [637, 118] on div "[PERSON_NAME] Last update - [DATE] 10:45:58 PM [PERSON_NAME] [STREET_ADDRESS] […" at bounding box center [687, 377] width 693 height 604
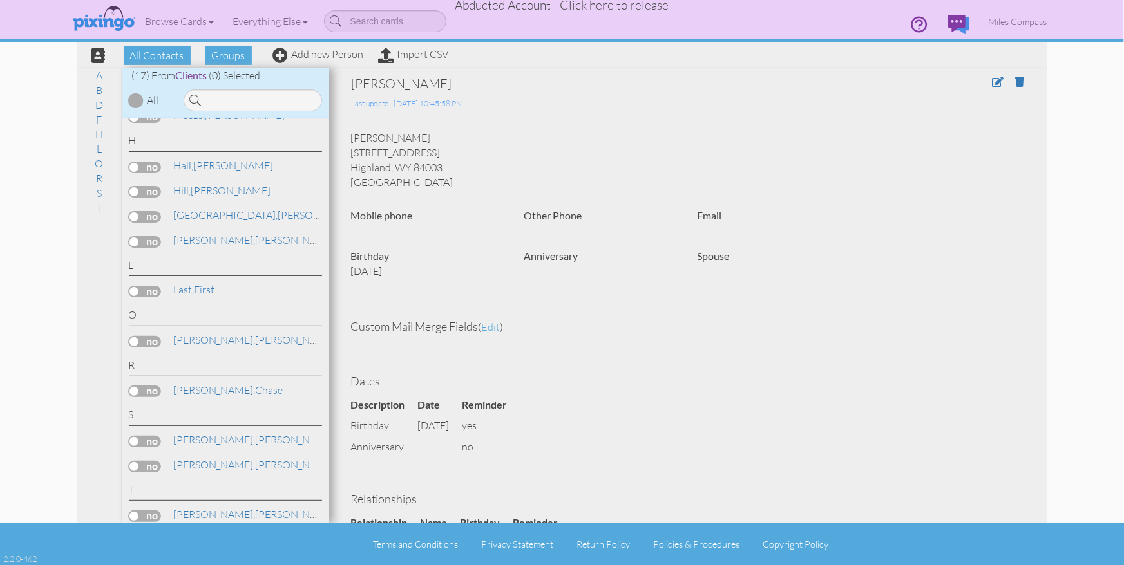
click at [606, 5] on span "Abducted Account - Click here to release" at bounding box center [562, 4] width 214 height 15
